Goal: Transaction & Acquisition: Purchase product/service

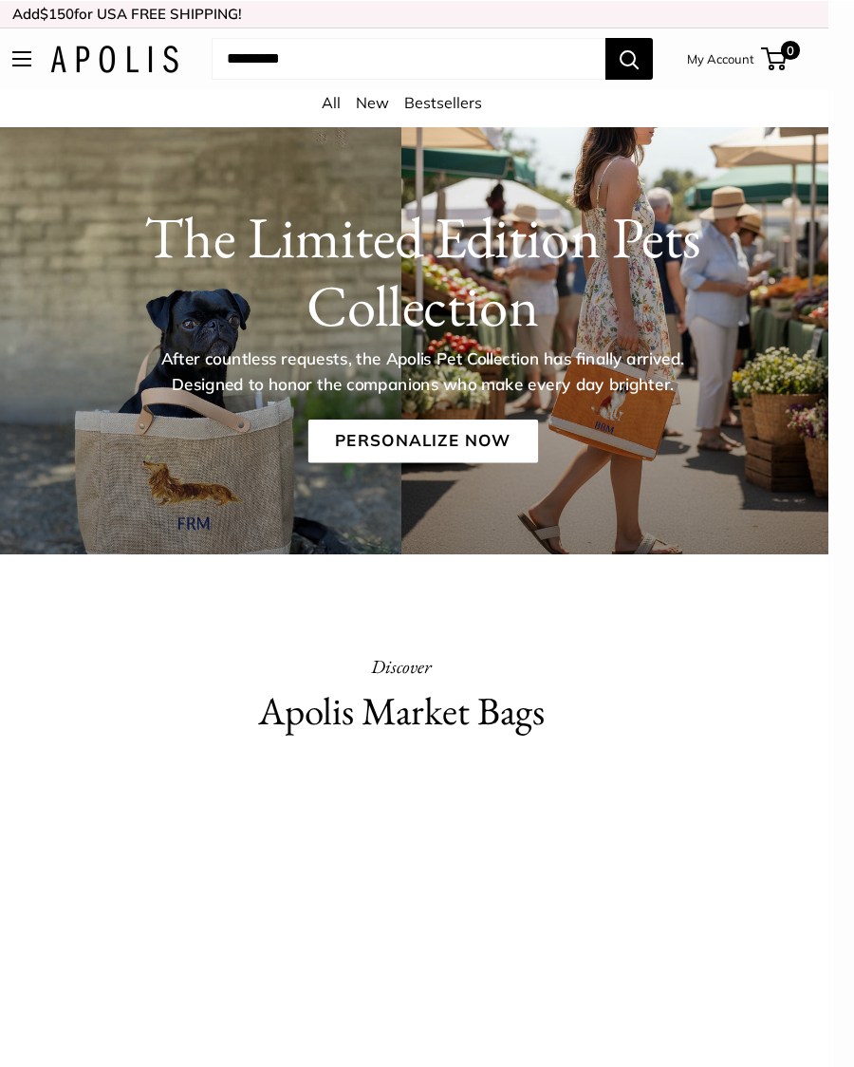
scroll to position [0, 25]
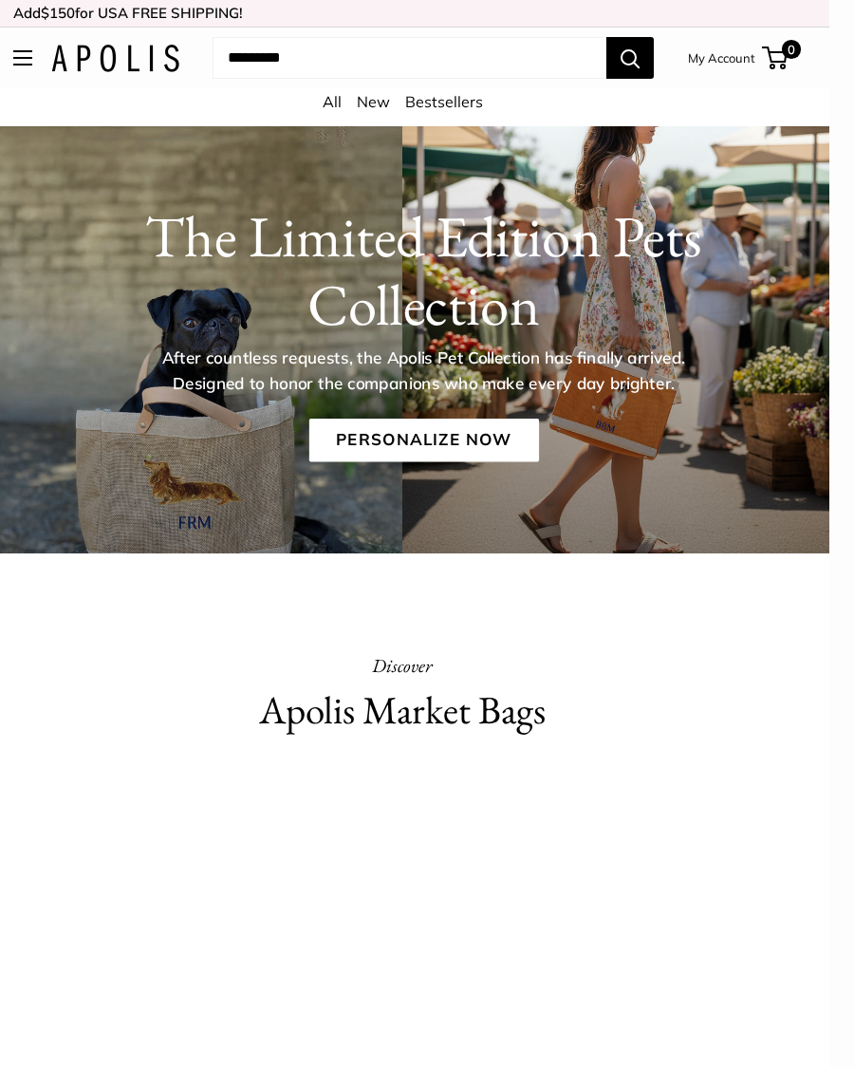
click at [475, 440] on link "Personalize Now" at bounding box center [424, 441] width 230 height 44
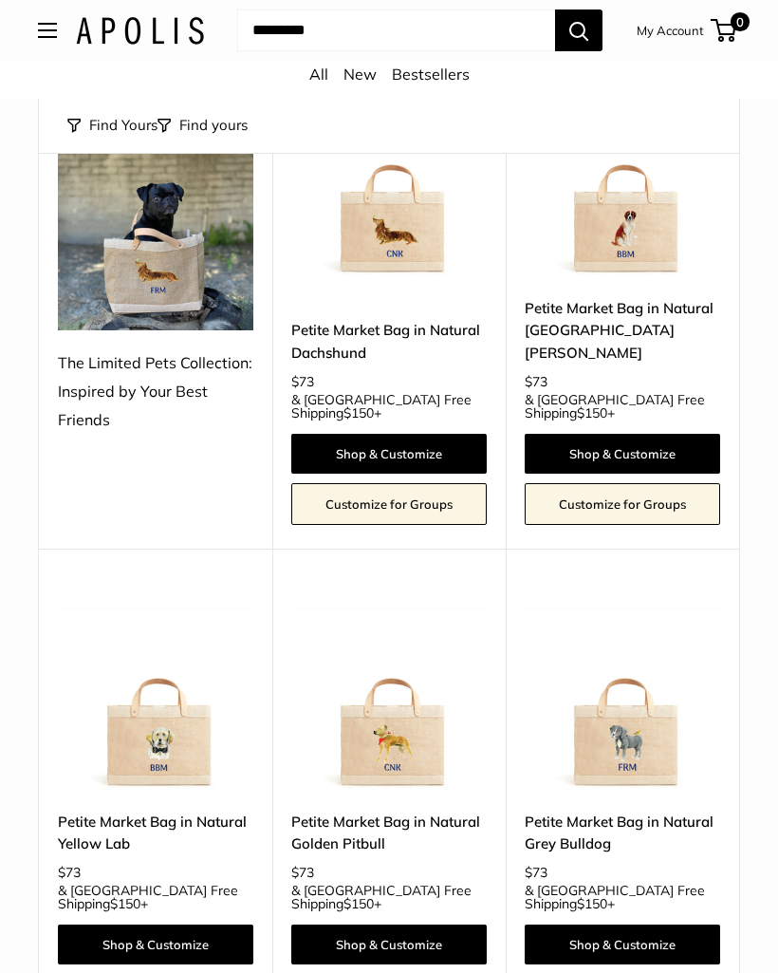
scroll to position [317, 0]
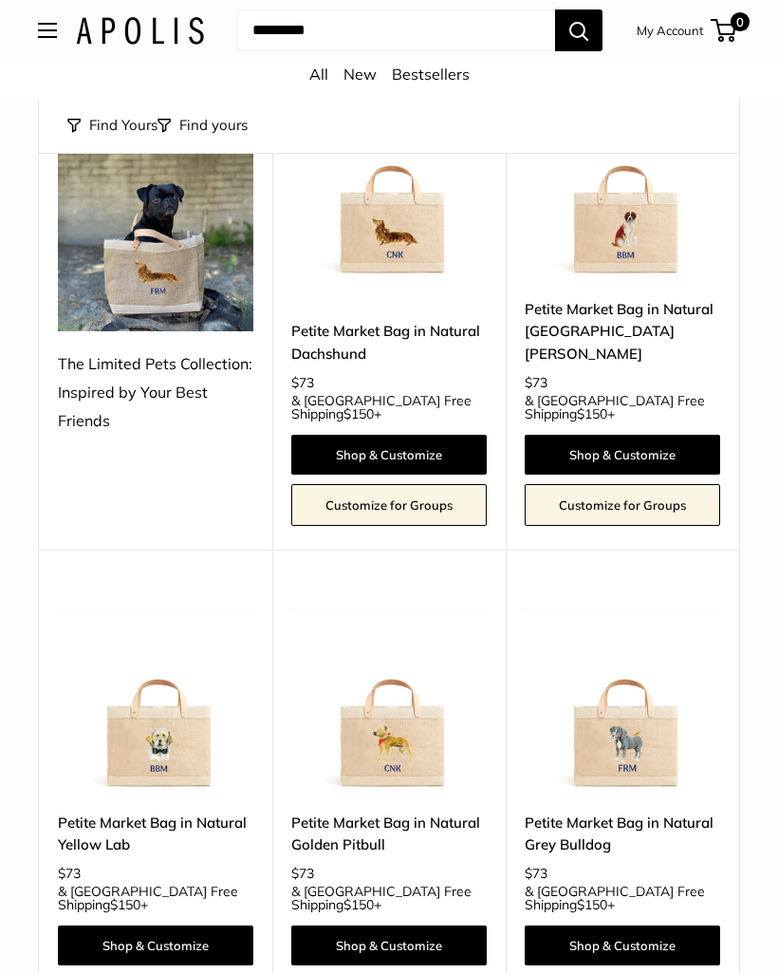
click at [422, 707] on img at bounding box center [389, 695] width 196 height 196
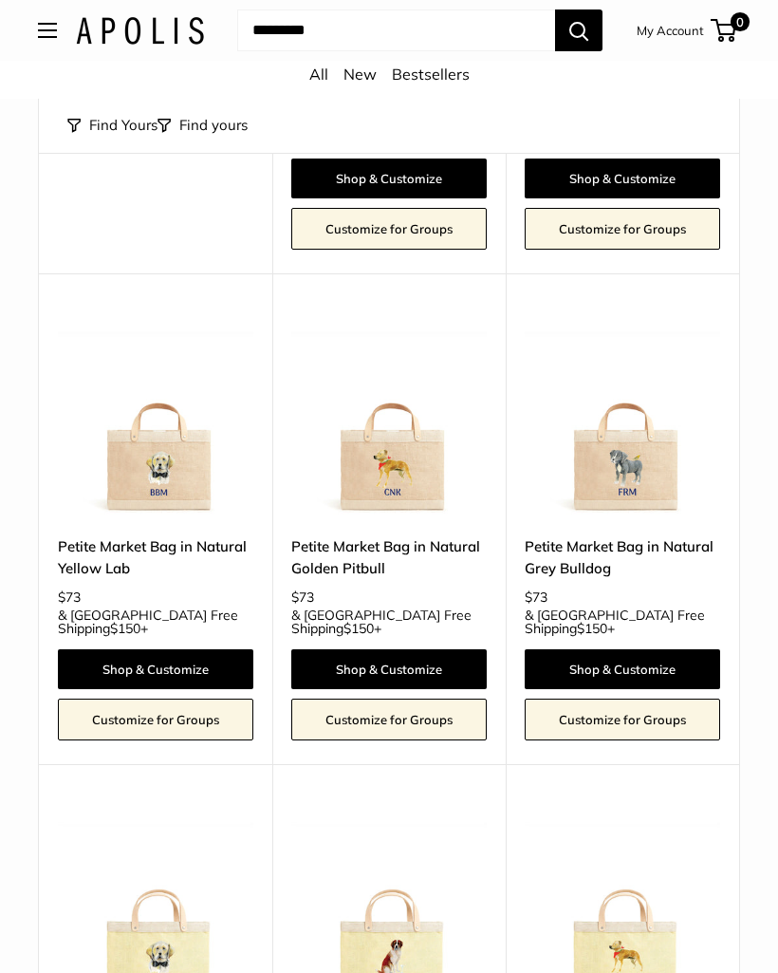
scroll to position [587, 0]
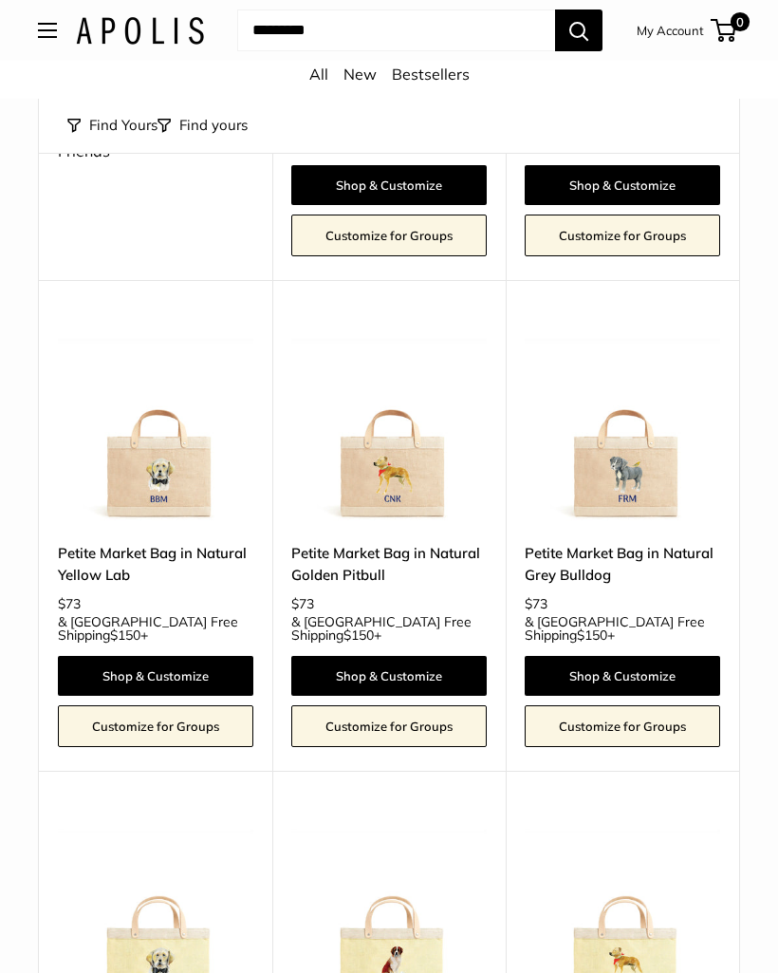
click at [441, 656] on link "Shop & Customize" at bounding box center [389, 676] width 196 height 40
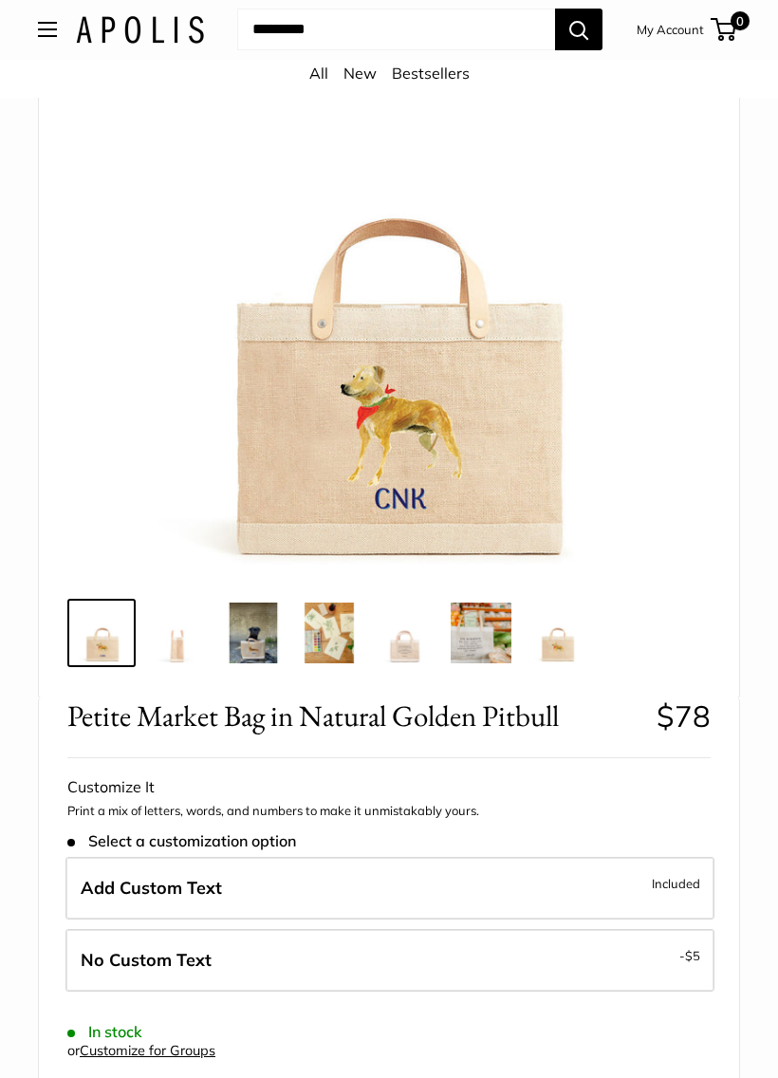
scroll to position [282, 0]
click at [246, 895] on label "Add Custom Text Included" at bounding box center [389, 888] width 649 height 63
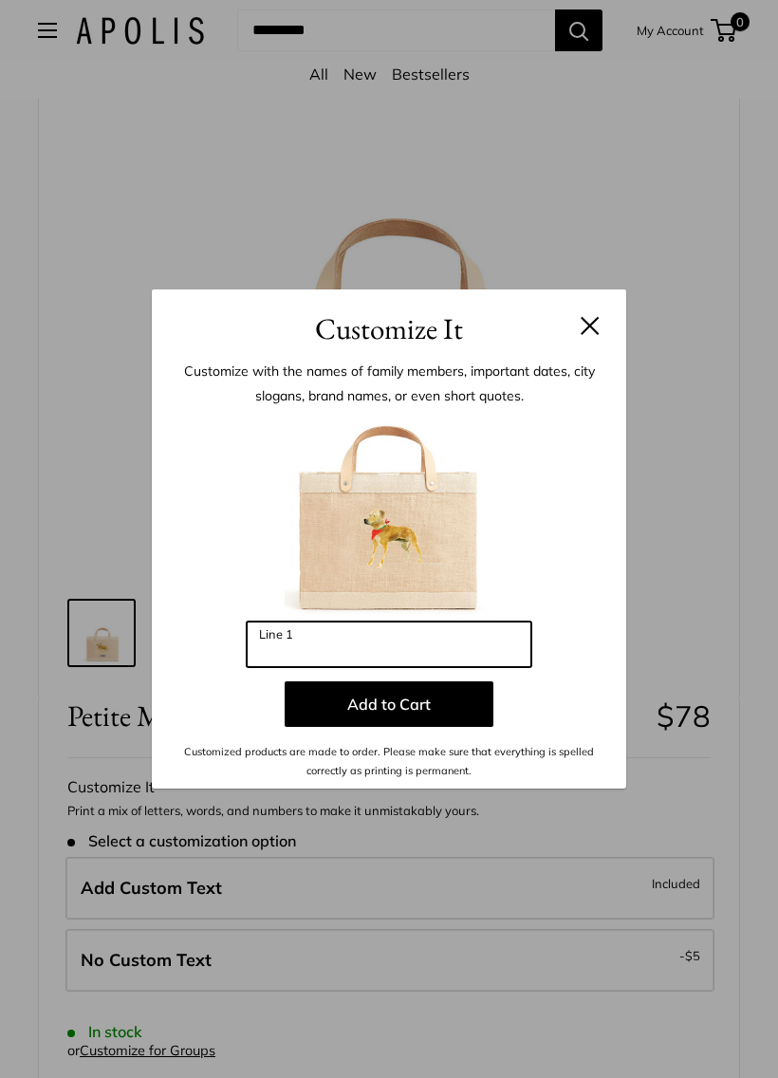
click at [363, 650] on input "Line 1" at bounding box center [389, 645] width 285 height 46
type input "*"
click at [597, 318] on button at bounding box center [590, 325] width 19 height 19
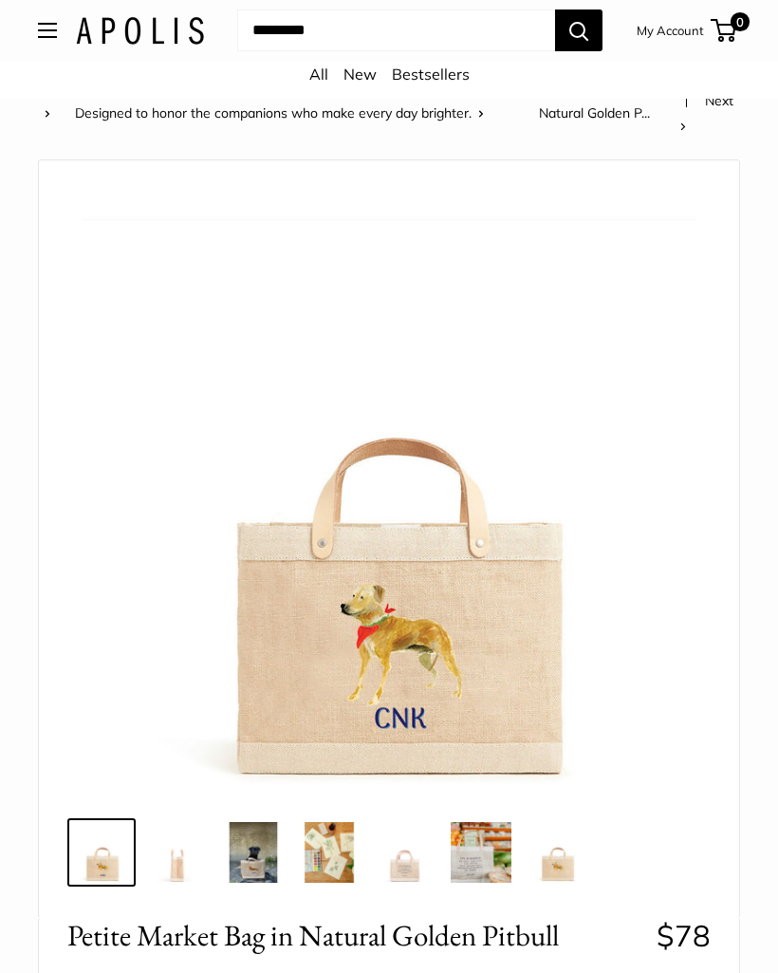
scroll to position [0, 0]
